Goal: Task Accomplishment & Management: Use online tool/utility

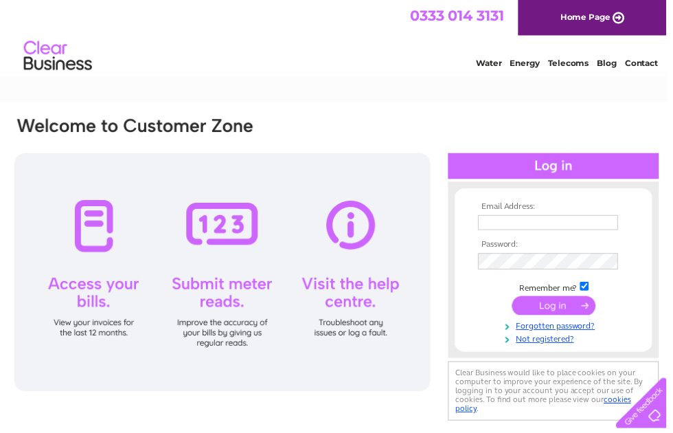
click at [504, 221] on input "text" at bounding box center [554, 224] width 142 height 15
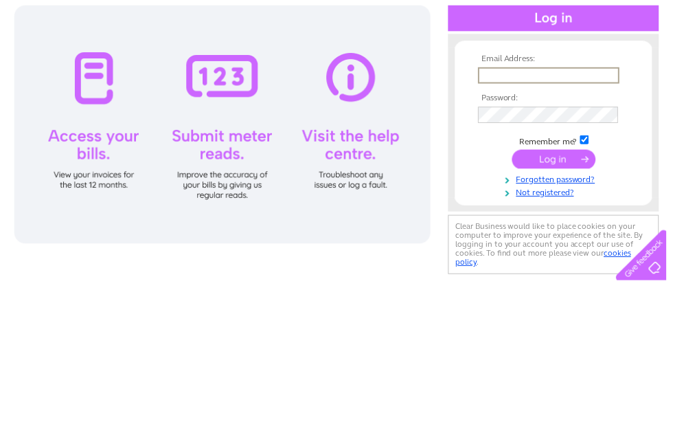
type input "[EMAIL_ADDRESS][DOMAIN_NAME]"
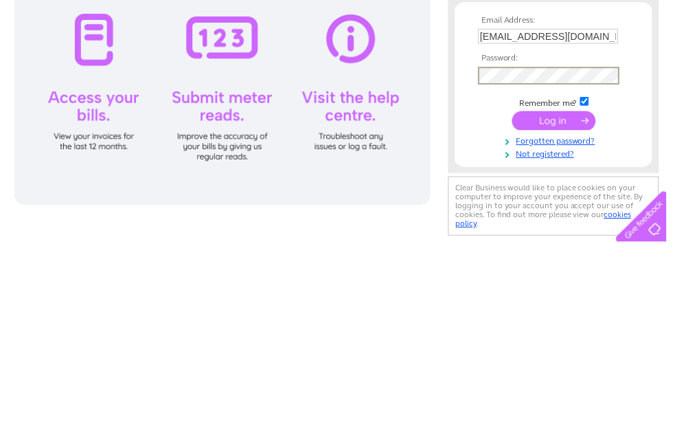
click at [552, 300] on input "submit" at bounding box center [559, 309] width 84 height 19
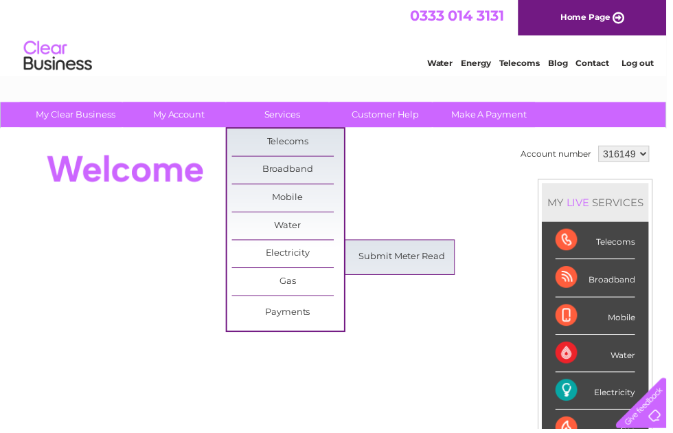
click at [394, 255] on link "Submit Meter Read" at bounding box center [406, 259] width 113 height 27
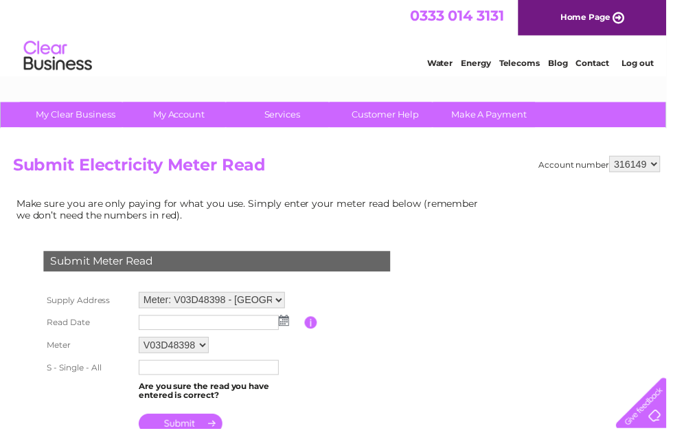
click at [280, 298] on select "Meter: V03D48398 - Tyddu Farm, Tyddu Farm Itton, Itton, Chepstow, NP16 6DH Mete…" at bounding box center [214, 303] width 148 height 16
click at [291, 322] on img at bounding box center [287, 324] width 10 height 11
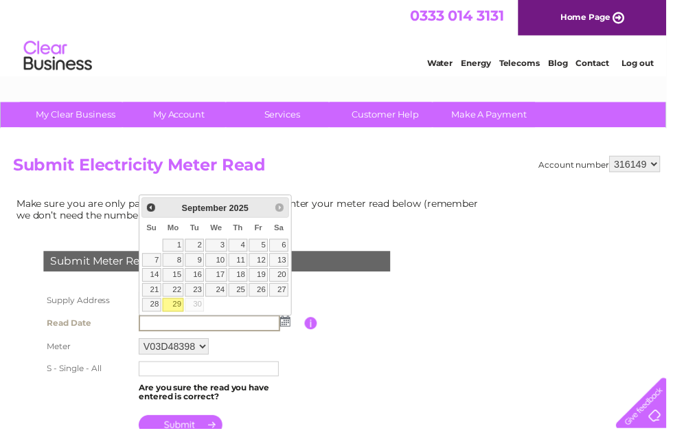
click at [177, 304] on link "29" at bounding box center [174, 308] width 21 height 14
type input "2025/09/29"
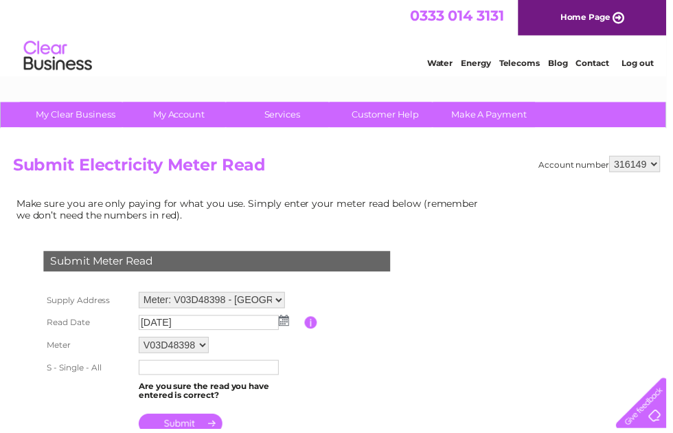
click at [259, 370] on input "text" at bounding box center [211, 370] width 142 height 15
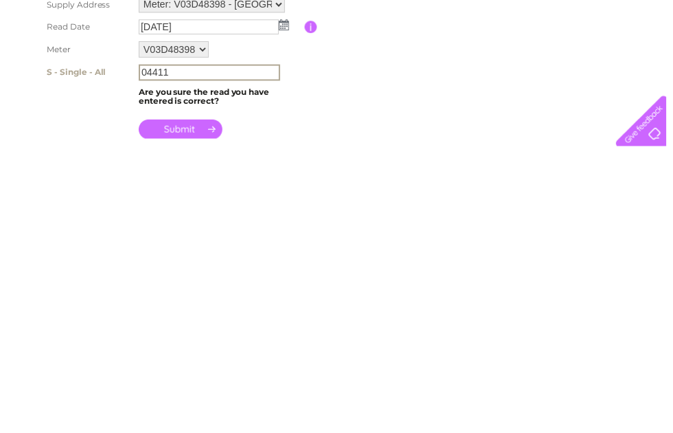
type input "04411"
click at [182, 405] on input "submit" at bounding box center [182, 414] width 84 height 19
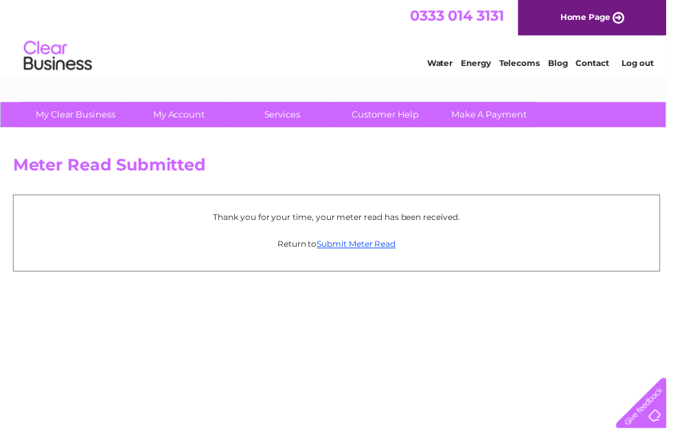
click at [363, 245] on link "Submit Meter Read" at bounding box center [360, 246] width 80 height 10
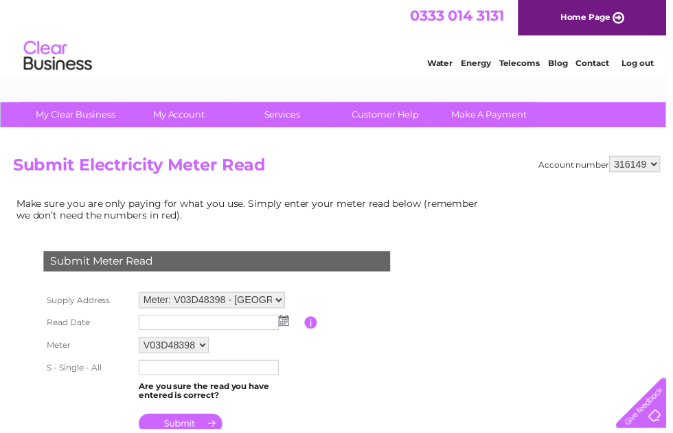
click at [279, 299] on select "Meter: V03D48398 - [GEOGRAPHIC_DATA], [GEOGRAPHIC_DATA], NP16 6DH Meter: S05H22…" at bounding box center [214, 303] width 148 height 16
select select "130881"
click at [289, 322] on img at bounding box center [287, 323] width 10 height 11
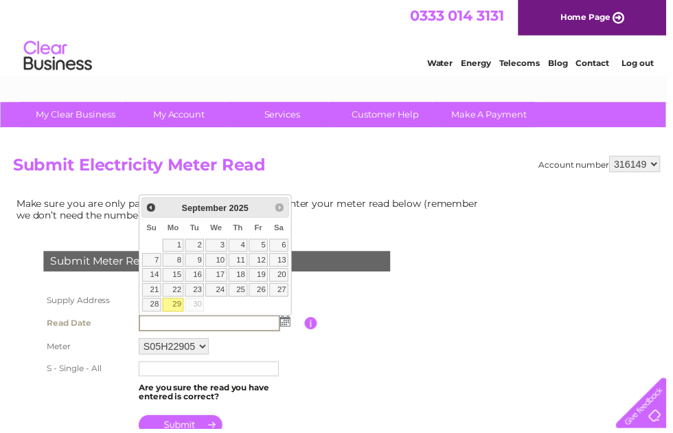
click at [177, 304] on link "29" at bounding box center [174, 308] width 21 height 14
type input "2025/09/29"
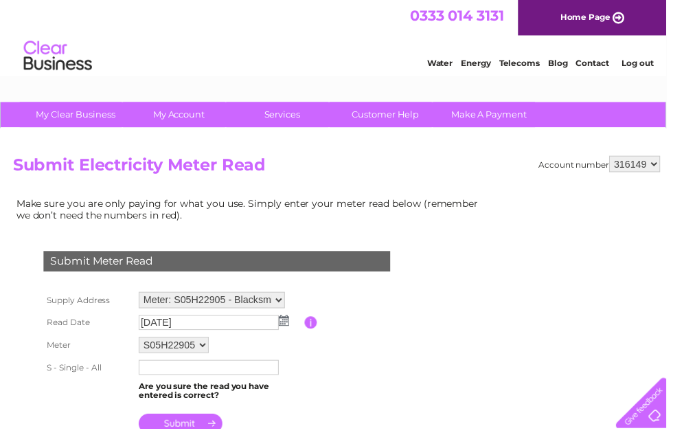
click at [245, 370] on input "text" at bounding box center [211, 370] width 142 height 15
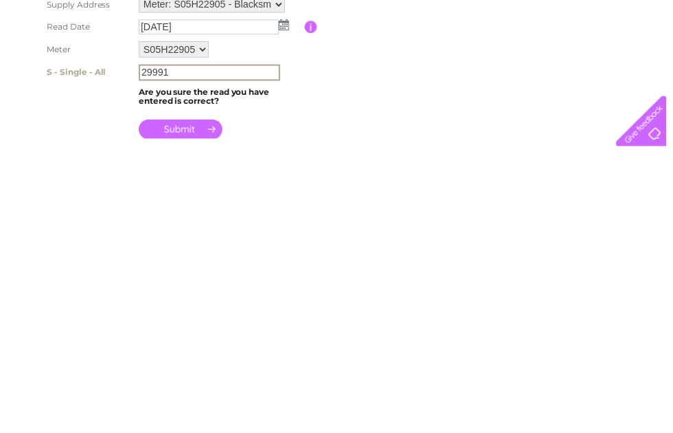
type input "29991"
click at [183, 405] on input "submit" at bounding box center [182, 414] width 84 height 19
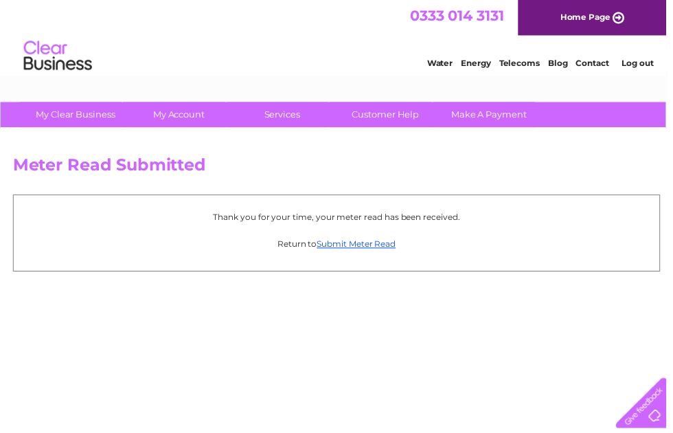
click at [640, 65] on link "Log out" at bounding box center [644, 63] width 32 height 10
